Goal: Navigation & Orientation: Find specific page/section

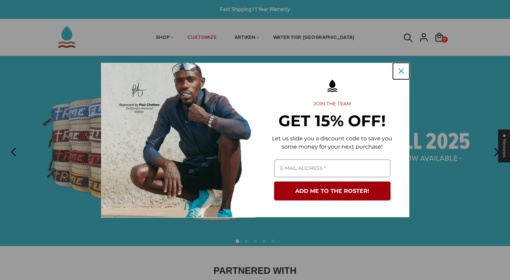
click at [399, 71] on icon "close icon" at bounding box center [400, 70] width 5 height 5
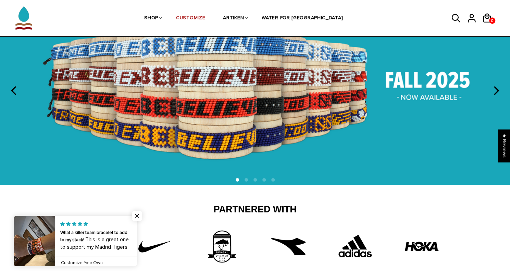
scroll to position [62, 0]
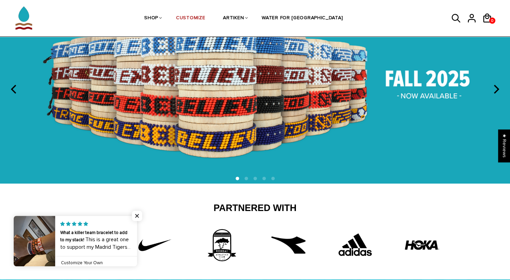
click at [374, 215] on div "Partnered With" at bounding box center [255, 233] width 401 height 63
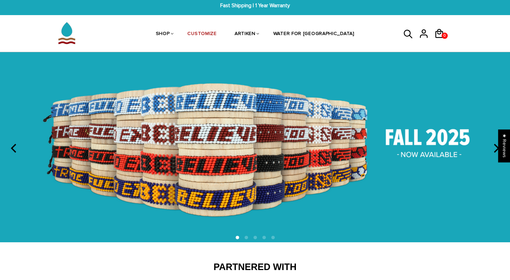
scroll to position [0, 0]
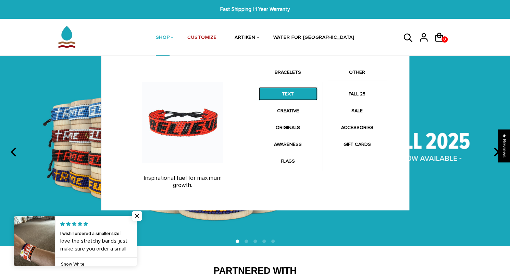
click at [294, 91] on link "TEXT" at bounding box center [288, 93] width 59 height 13
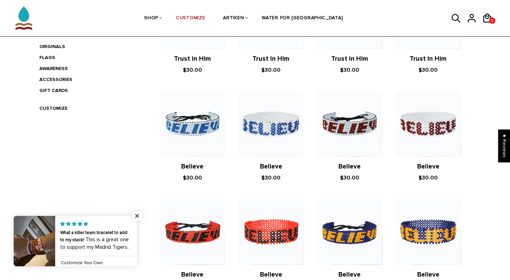
scroll to position [207, 0]
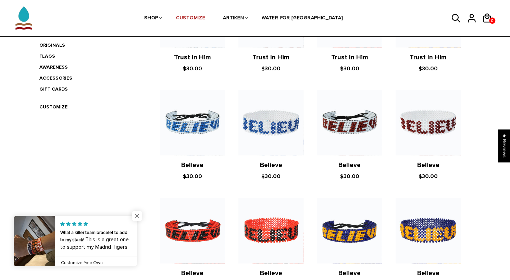
click at [137, 215] on span "Close popup widget" at bounding box center [137, 215] width 10 height 10
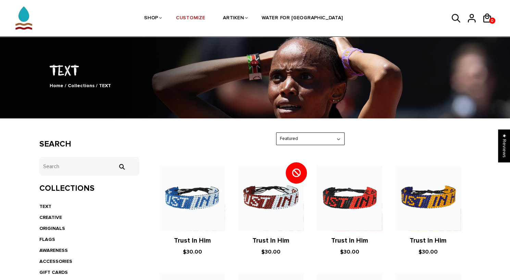
scroll to position [26, 0]
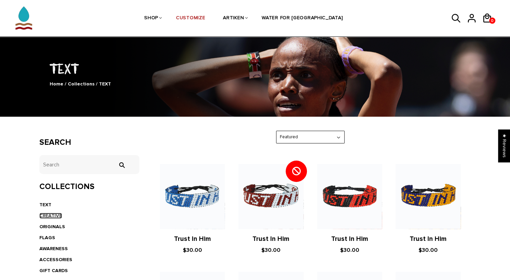
click at [58, 216] on link "CREATIVE" at bounding box center [50, 215] width 23 height 6
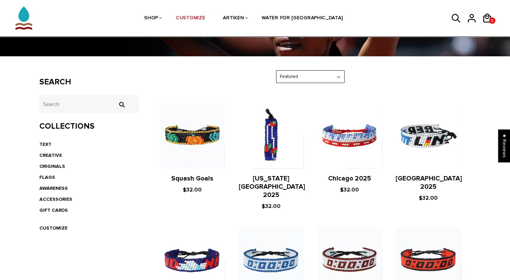
scroll to position [87, 0]
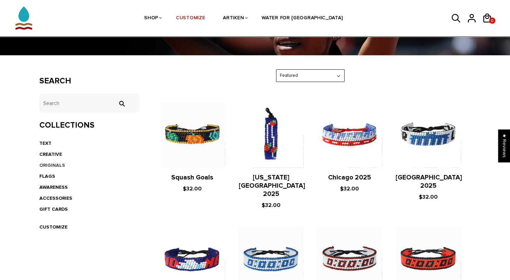
click at [45, 165] on link "ORIGINALS" at bounding box center [52, 165] width 26 height 6
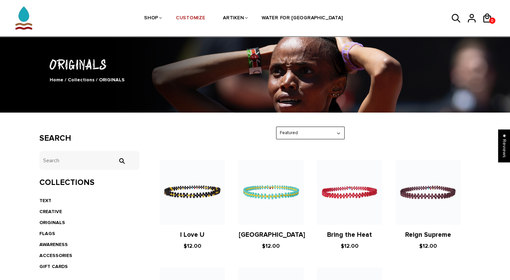
scroll to position [29, 0]
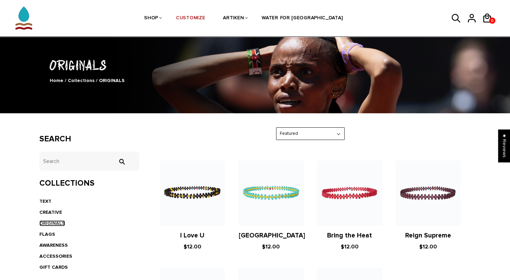
click at [55, 222] on link "ORIGINALS" at bounding box center [52, 223] width 26 height 6
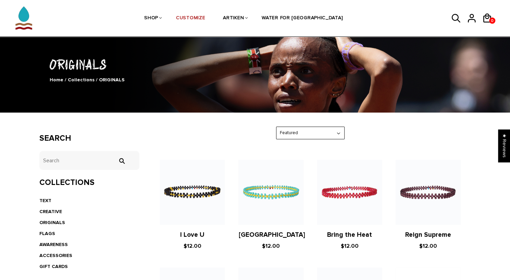
scroll to position [36, 0]
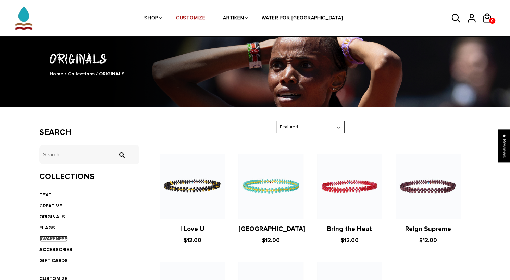
click at [49, 236] on link "AWARENESS" at bounding box center [53, 238] width 28 height 6
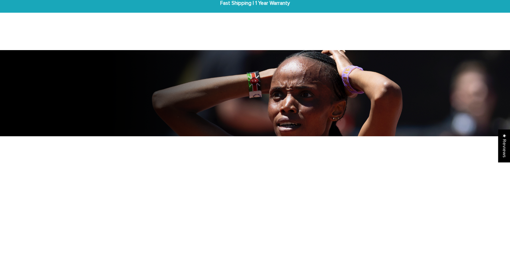
scroll to position [7, 0]
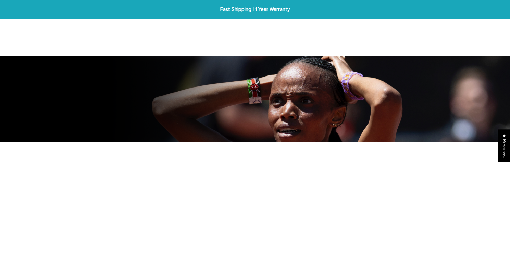
scroll to position [36, 0]
